Goal: Find specific page/section: Find specific page/section

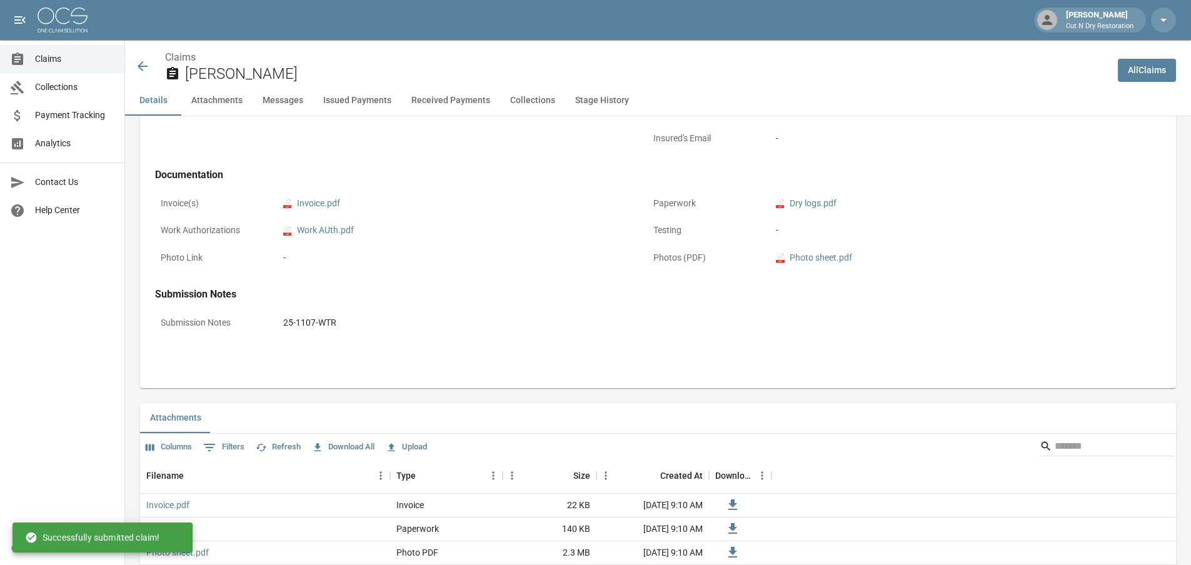
scroll to position [480, 0]
click at [141, 66] on icon at bounding box center [142, 66] width 15 height 15
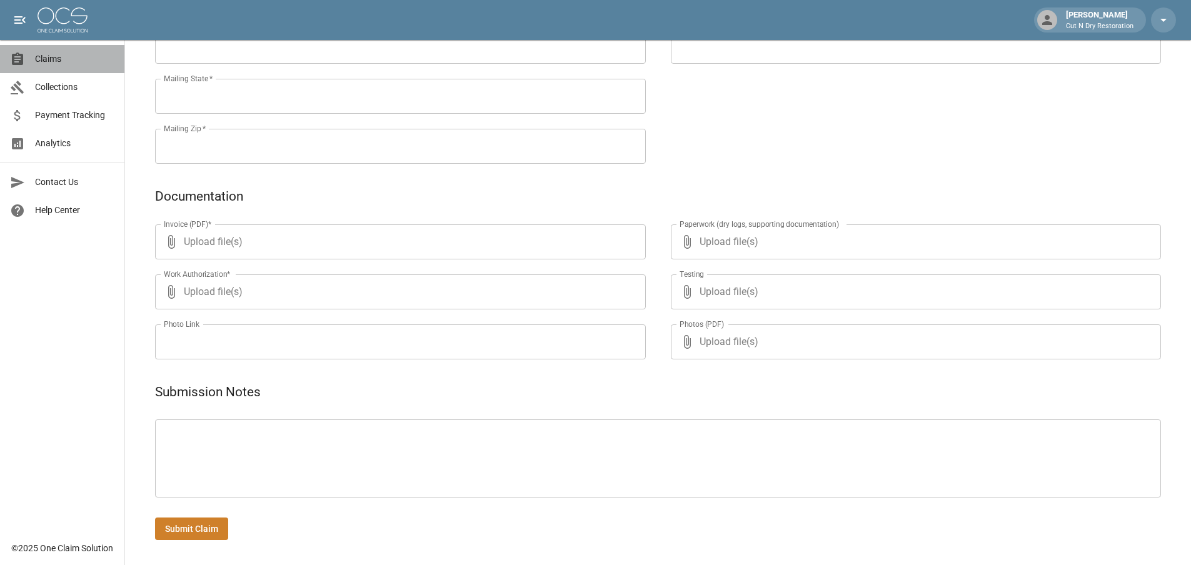
click at [64, 67] on link "Claims" at bounding box center [62, 59] width 124 height 28
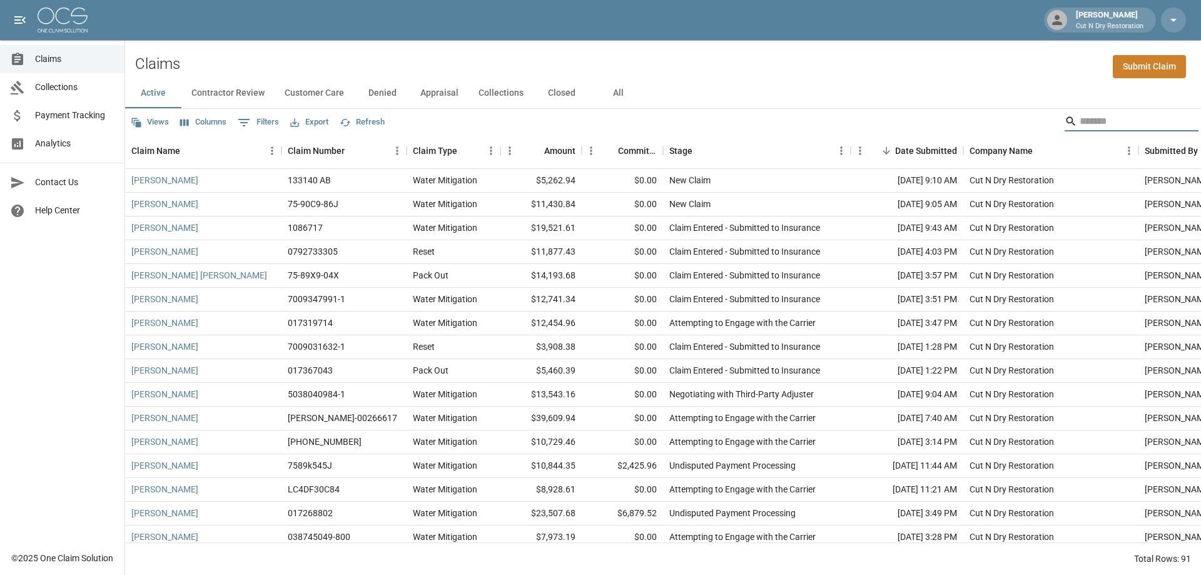
click at [1081, 123] on input "Search" at bounding box center [1129, 121] width 100 height 20
click at [608, 91] on button "All" at bounding box center [618, 93] width 56 height 30
click at [1106, 119] on input "Search" at bounding box center [1129, 121] width 100 height 20
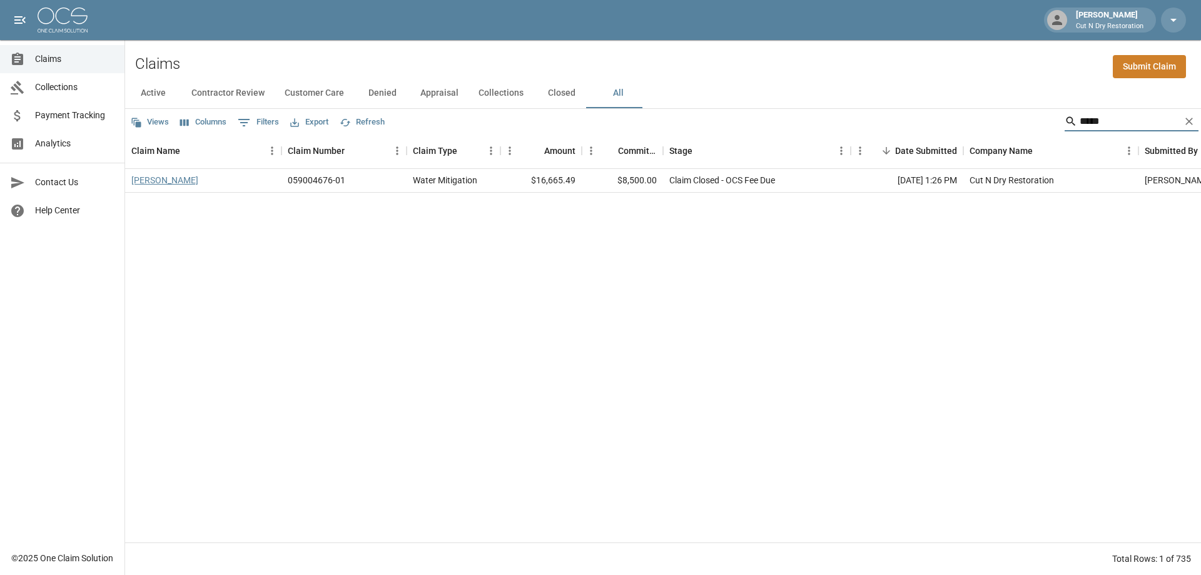
type input "*****"
click at [151, 181] on link "[PERSON_NAME]" at bounding box center [164, 180] width 67 height 13
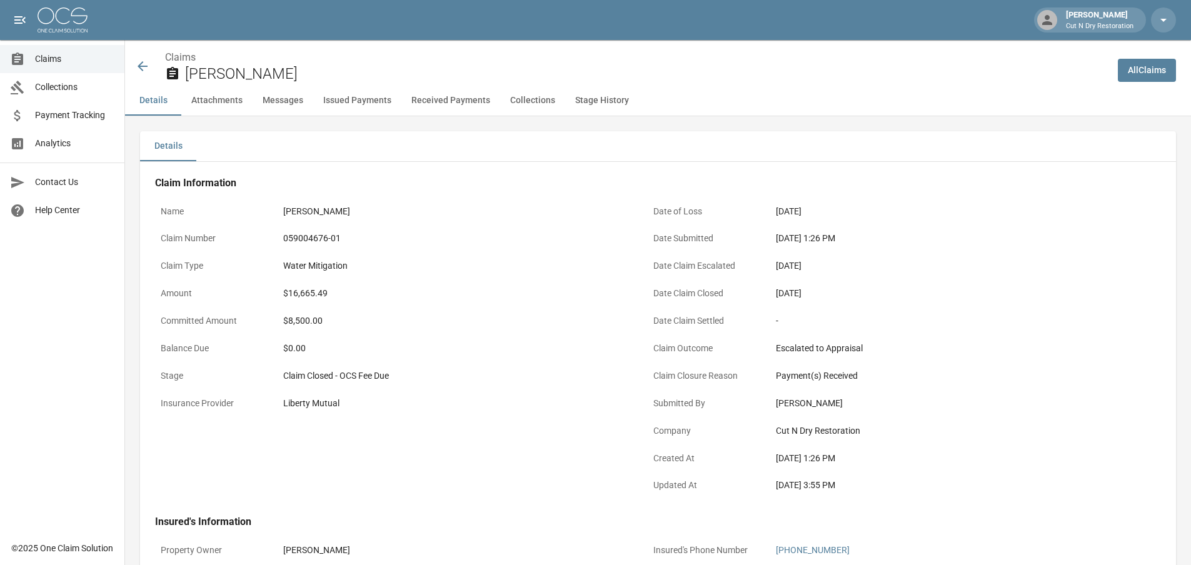
click at [523, 270] on div "Water Mitigation" at bounding box center [455, 266] width 344 height 13
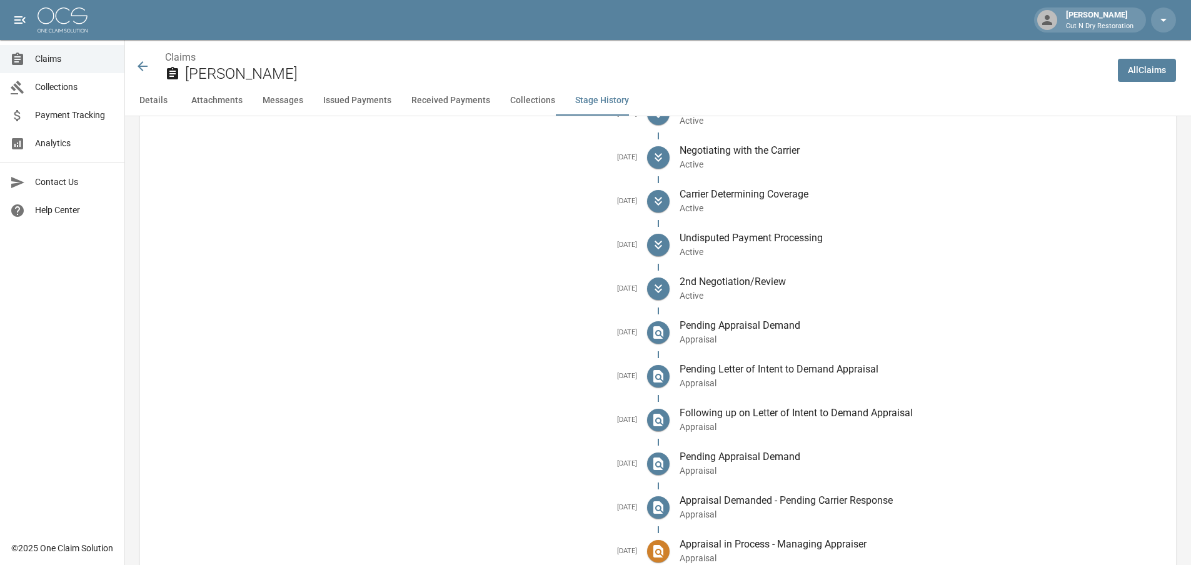
scroll to position [2564, 0]
